Goal: Transaction & Acquisition: Purchase product/service

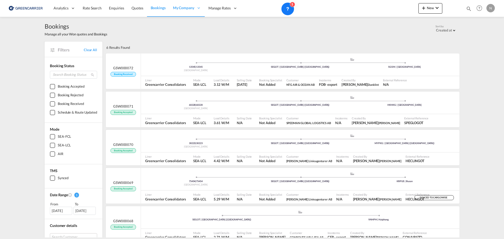
scroll to position [7, 0]
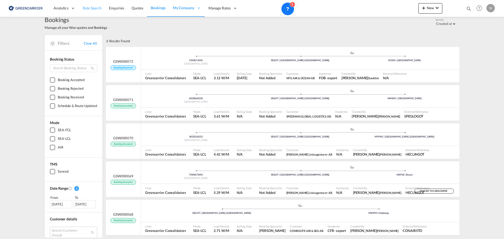
click at [95, 6] on span "Rate Search" at bounding box center [92, 8] width 19 height 4
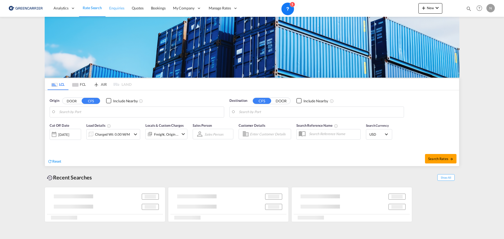
type input "SE-43232, [GEOGRAPHIC_DATA], [GEOGRAPHIC_DATA]"
type input "Qingdao Pt, SD, CNQDG"
type input "SE-43232, [GEOGRAPHIC_DATA], [GEOGRAPHIC_DATA]"
type input "Qingdao Pt, SD, CNQDG"
